Goal: Navigation & Orientation: Understand site structure

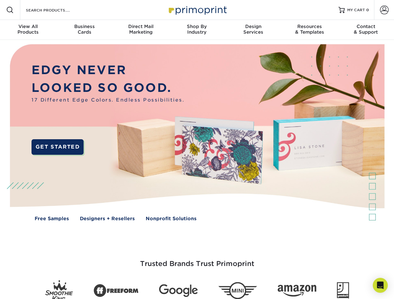
click at [197, 150] on img at bounding box center [196, 137] width 389 height 195
click at [10, 10] on span at bounding box center [9, 9] width 7 height 7
click at [384, 10] on span at bounding box center [384, 10] width 9 height 9
click at [28, 30] on div "View All Products" at bounding box center [28, 29] width 56 height 11
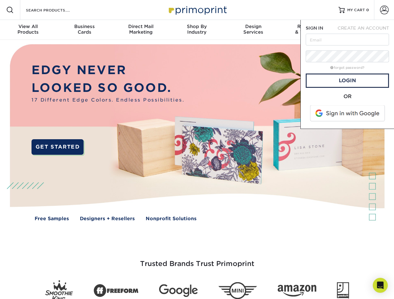
click at [84, 30] on div "Business Cards" at bounding box center [84, 29] width 56 height 11
click at [141, 30] on div "Direct Mail Marketing" at bounding box center [140, 29] width 56 height 11
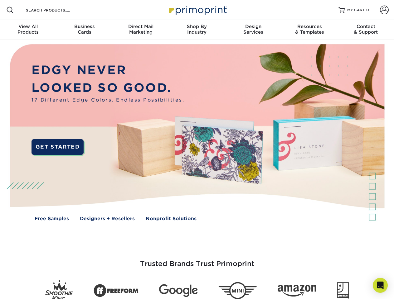
click at [197, 30] on div "Shop By Industry" at bounding box center [197, 29] width 56 height 11
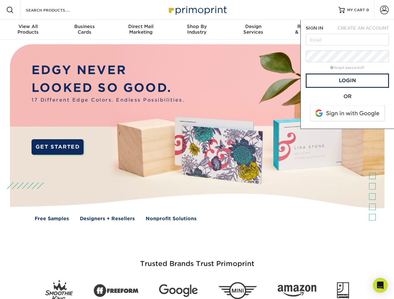
click at [253, 30] on div "Design Services" at bounding box center [253, 29] width 56 height 11
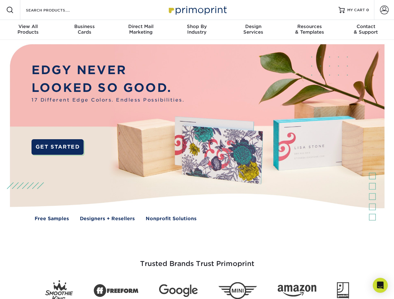
click at [309, 30] on span "SIGN IN" at bounding box center [313, 28] width 17 height 5
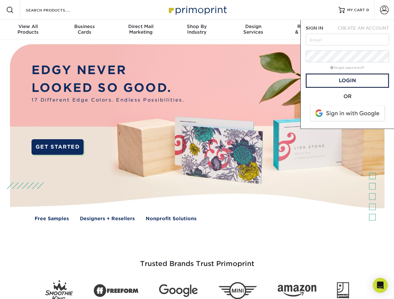
click at [365, 30] on div "Contact & Support" at bounding box center [365, 29] width 56 height 11
